Goal: Information Seeking & Learning: Learn about a topic

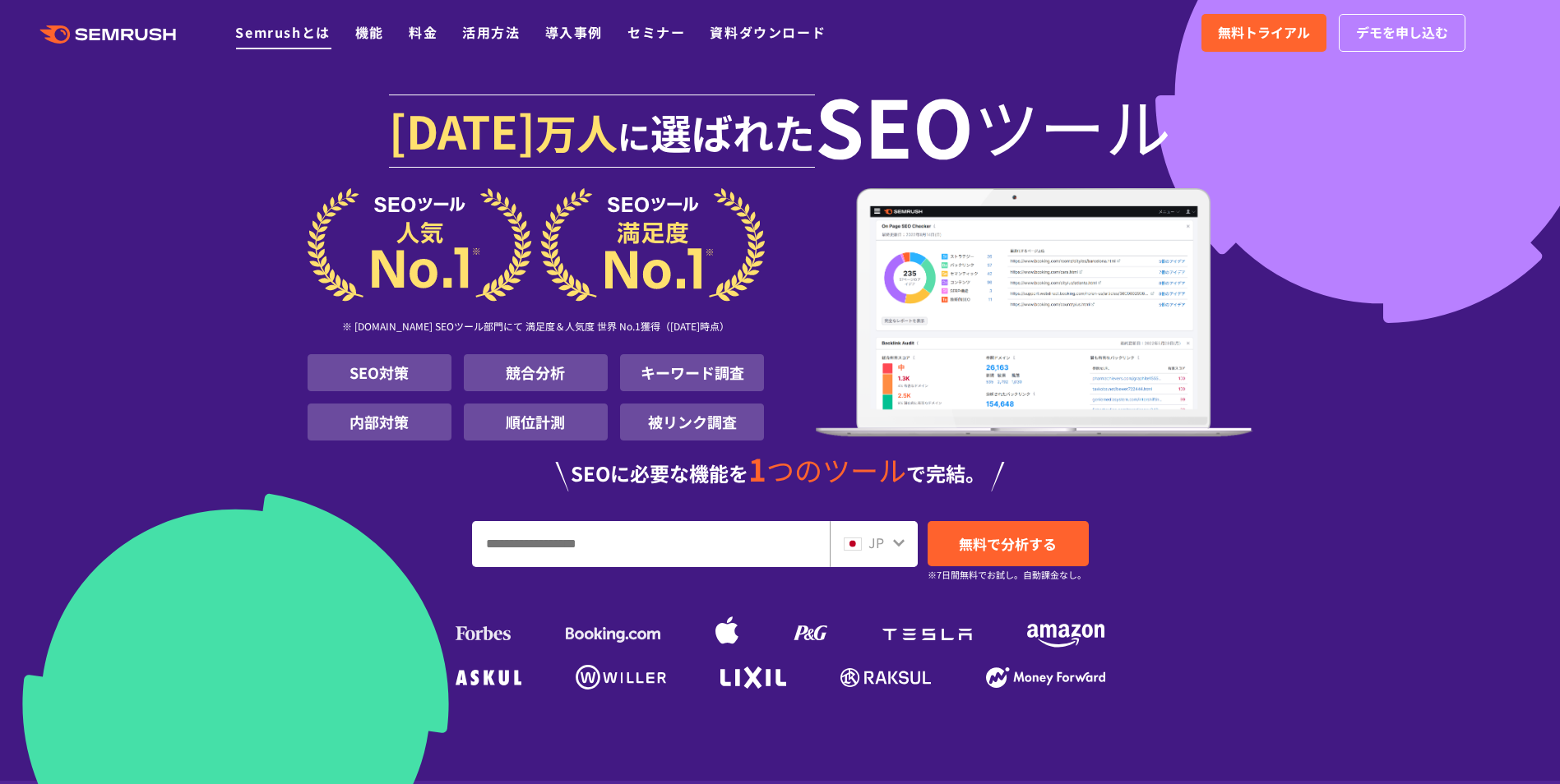
click at [303, 38] on link "Semrushとは" at bounding box center [282, 32] width 94 height 20
